Goal: Task Accomplishment & Management: Manage account settings

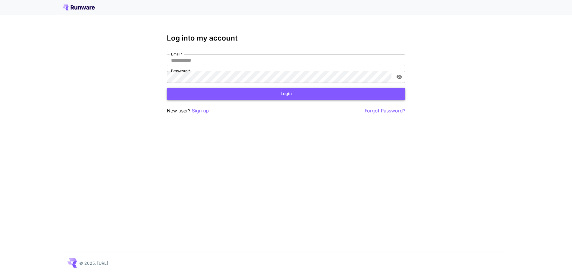
type input "**********"
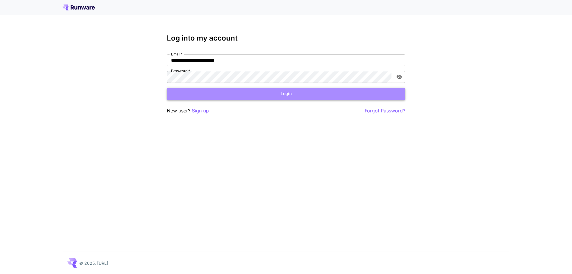
click at [330, 91] on button "Login" at bounding box center [286, 94] width 238 height 12
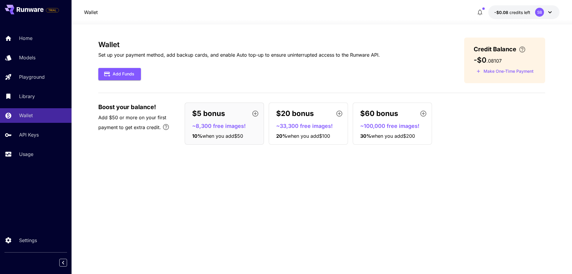
click at [542, 12] on div "SB" at bounding box center [539, 12] width 9 height 9
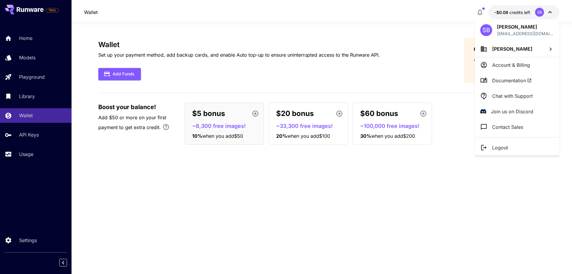
click at [329, 14] on div at bounding box center [286, 137] width 572 height 274
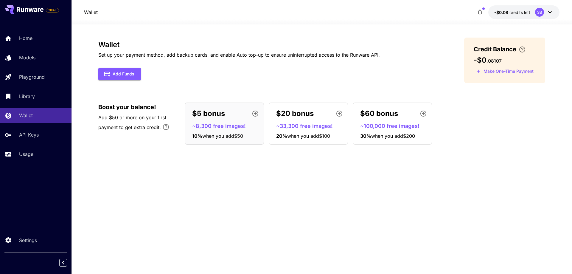
click at [549, 10] on icon at bounding box center [549, 12] width 7 height 7
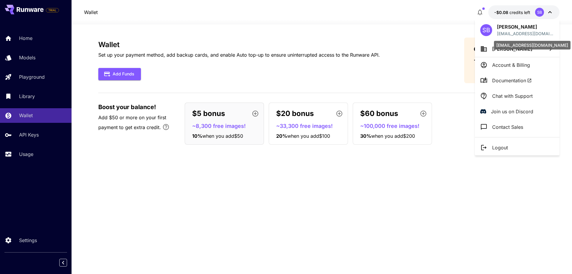
click at [510, 32] on p "[EMAIL_ADDRESS][DOMAIN_NAME]" at bounding box center [525, 33] width 57 height 6
click at [481, 30] on div "SB" at bounding box center [486, 30] width 12 height 12
click at [515, 48] on span "[PERSON_NAME]" at bounding box center [512, 49] width 40 height 6
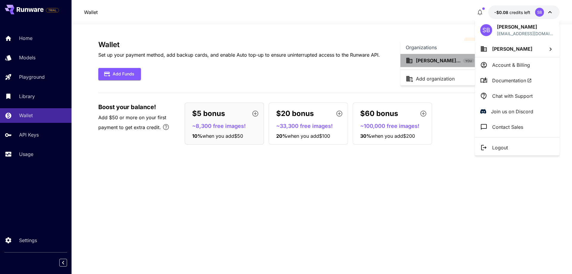
click at [413, 60] on div "[PERSON_NAME]... YOU" at bounding box center [440, 60] width 69 height 7
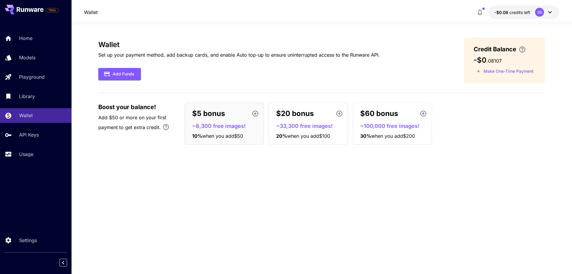
click at [544, 13] on div "SB" at bounding box center [539, 12] width 9 height 9
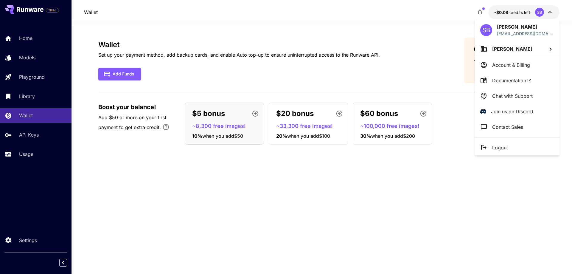
click at [516, 62] on p "Account & Billing" at bounding box center [511, 64] width 38 height 7
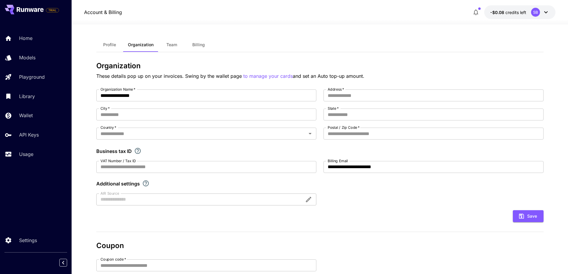
click at [117, 42] on button "Profile" at bounding box center [109, 45] width 27 height 14
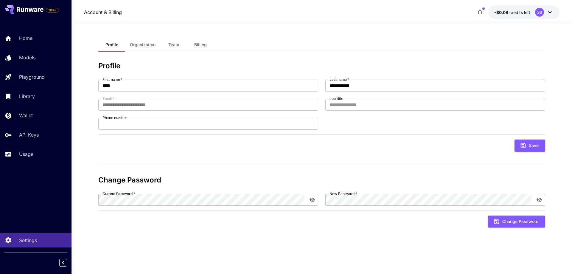
click at [548, 11] on icon at bounding box center [549, 12] width 7 height 7
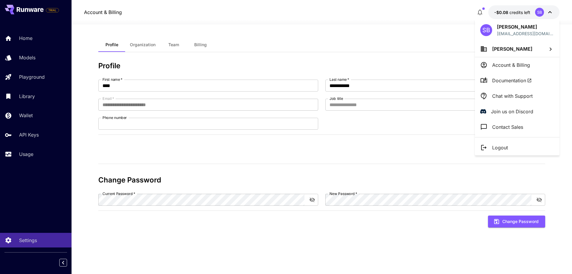
click at [368, 16] on div at bounding box center [286, 137] width 572 height 274
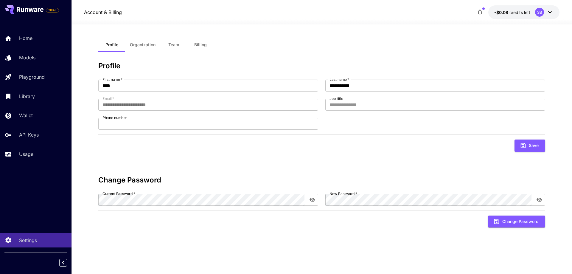
click at [260, 26] on div "**********" at bounding box center [321, 148] width 447 height 249
click at [19, 158] on link "Usage" at bounding box center [36, 154] width 72 height 15
